Goal: Information Seeking & Learning: Learn about a topic

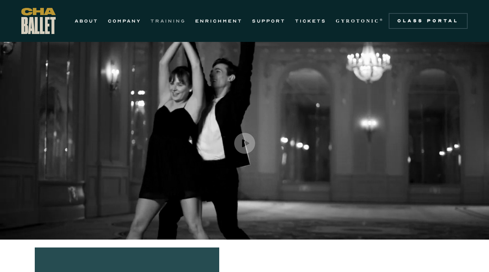
click at [166, 22] on link "TRAINING" at bounding box center [168, 20] width 35 height 9
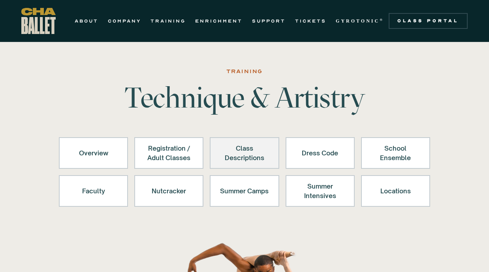
click at [246, 152] on div "Class Descriptions" at bounding box center [244, 152] width 49 height 19
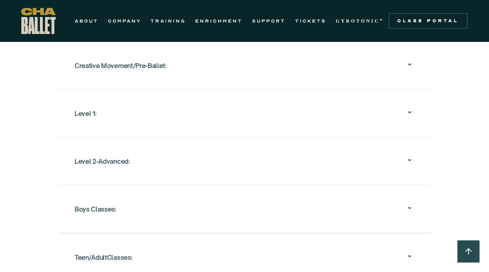
scroll to position [853, 0]
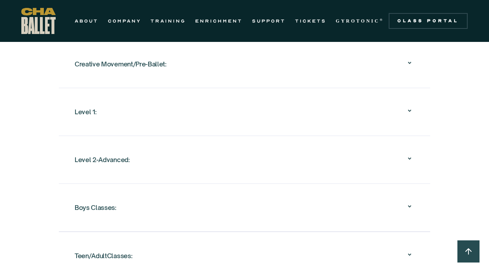
click at [306, 119] on div "Level 1:" at bounding box center [245, 111] width 340 height 25
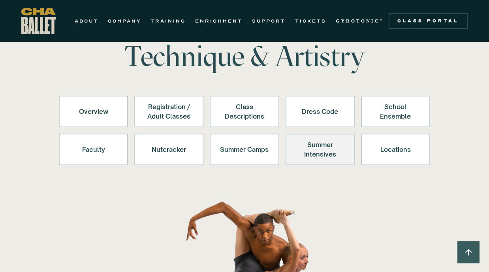
scroll to position [37, 0]
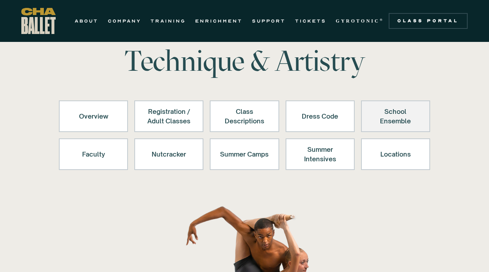
click at [389, 118] on div "School Ensemble" at bounding box center [395, 116] width 49 height 19
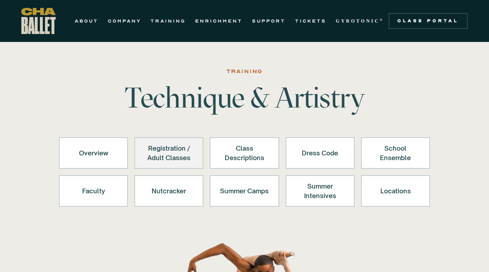
click at [186, 157] on div "Registration / Adult Classes" at bounding box center [169, 152] width 49 height 19
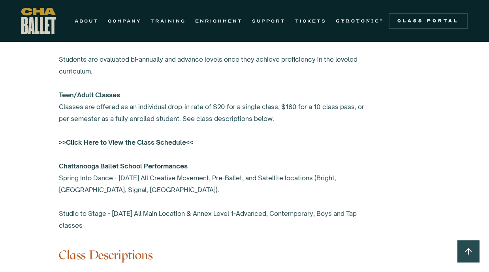
scroll to position [616, 0]
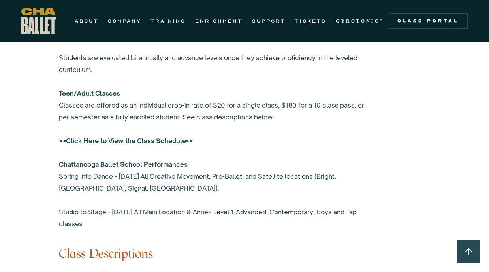
click at [169, 142] on strong ">>Click Here to View the Class Schedule<<" at bounding box center [126, 141] width 134 height 8
